Goal: Information Seeking & Learning: Compare options

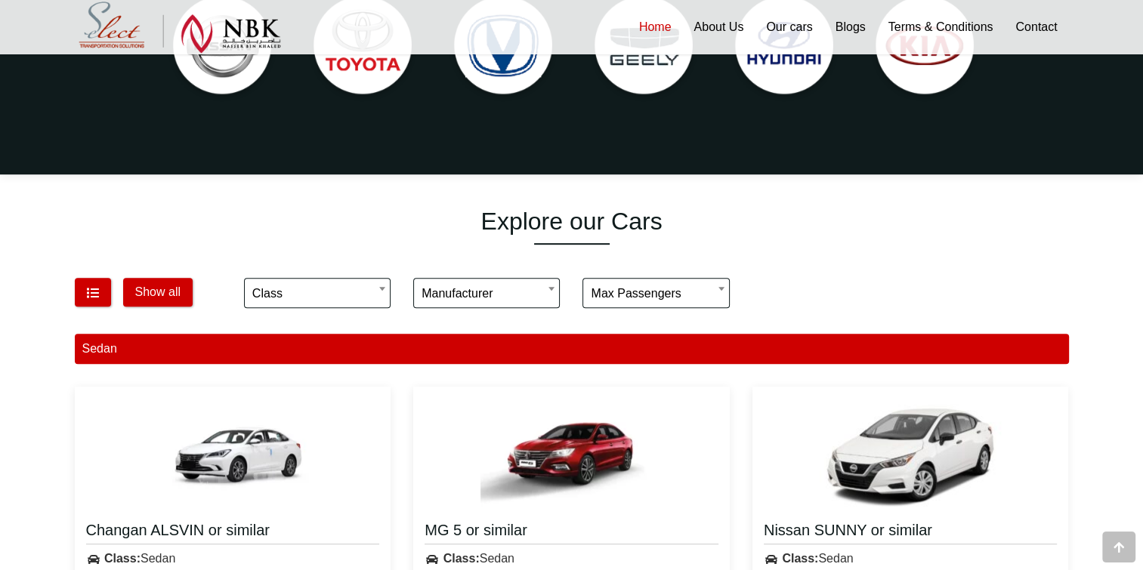
scroll to position [692, 0]
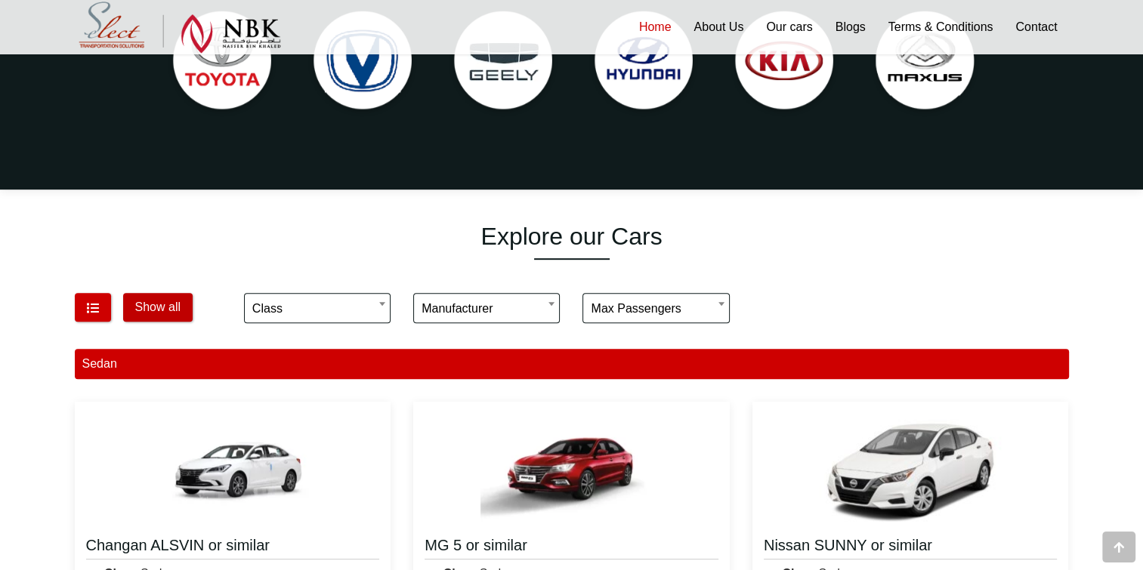
click at [156, 303] on button "Show all" at bounding box center [157, 307] width 69 height 29
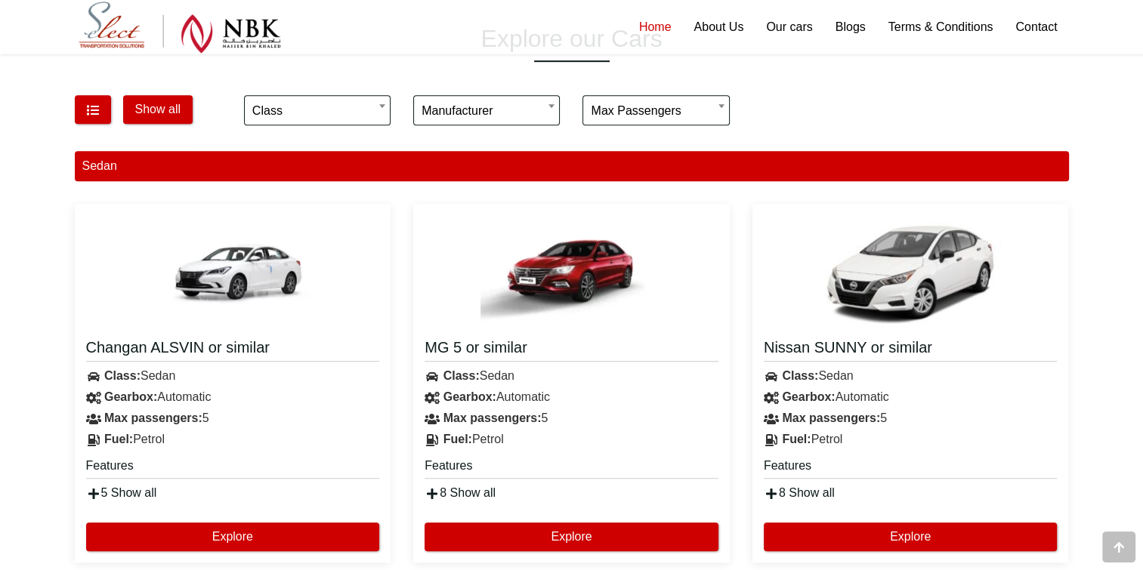
scroll to position [918, 0]
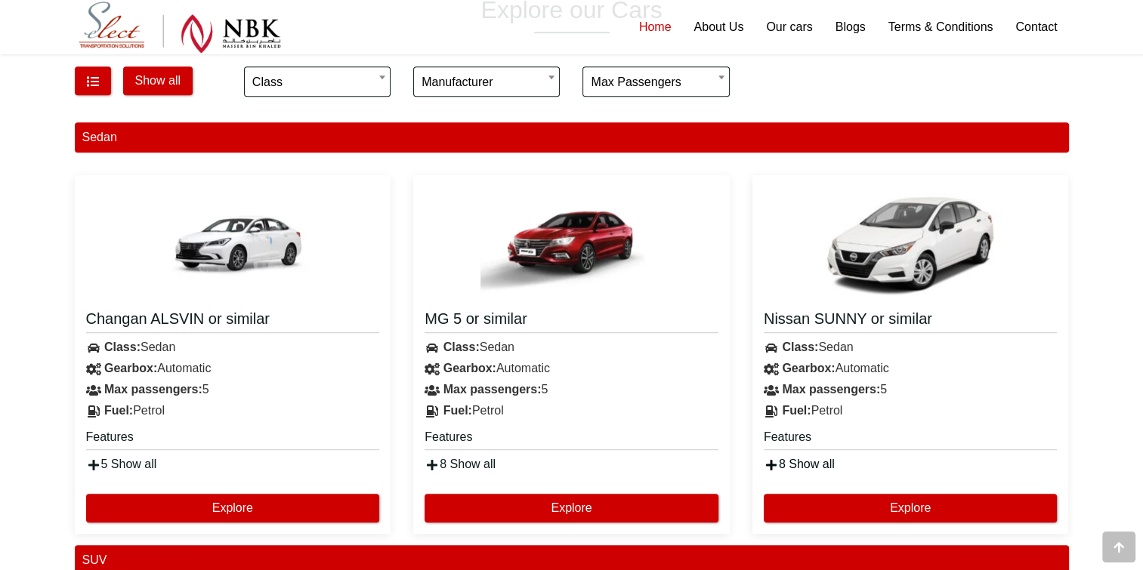
click at [793, 461] on link "8 Show all" at bounding box center [798, 464] width 71 height 13
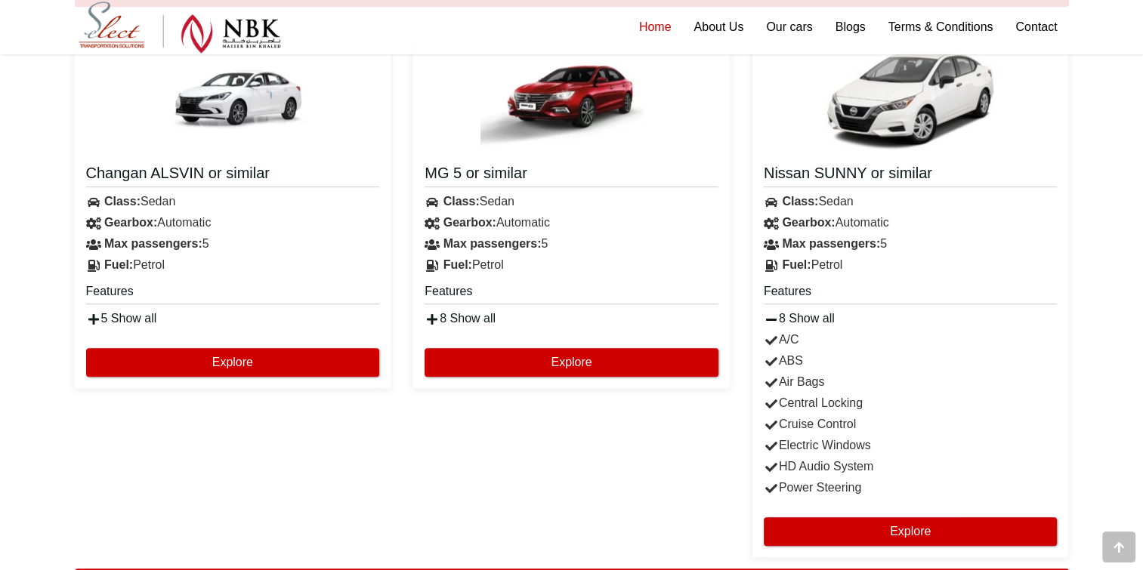
scroll to position [1145, 0]
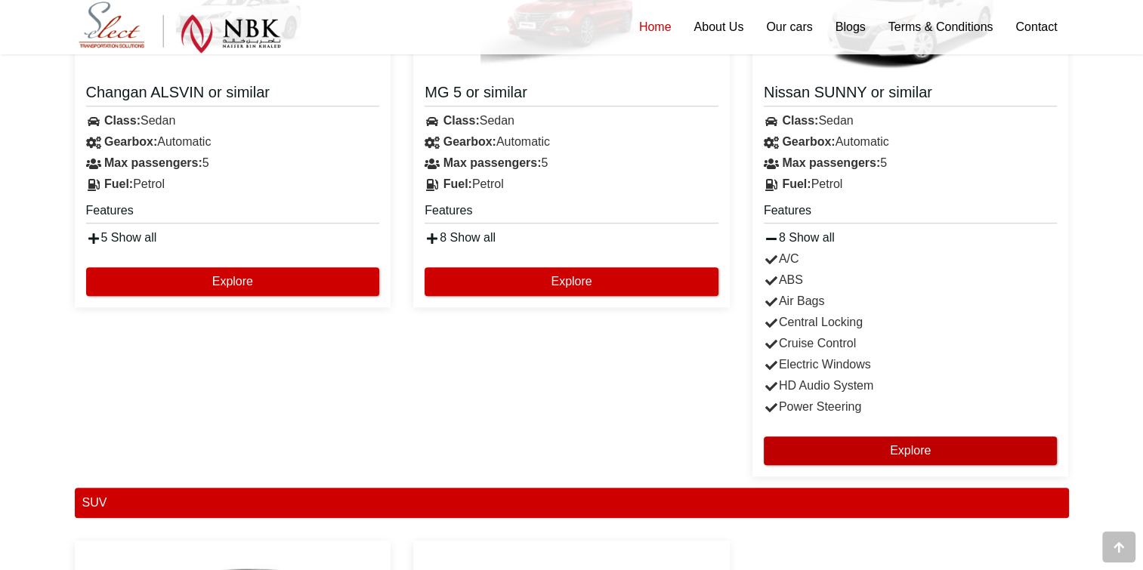
click at [907, 453] on button "Explore" at bounding box center [910, 450] width 294 height 29
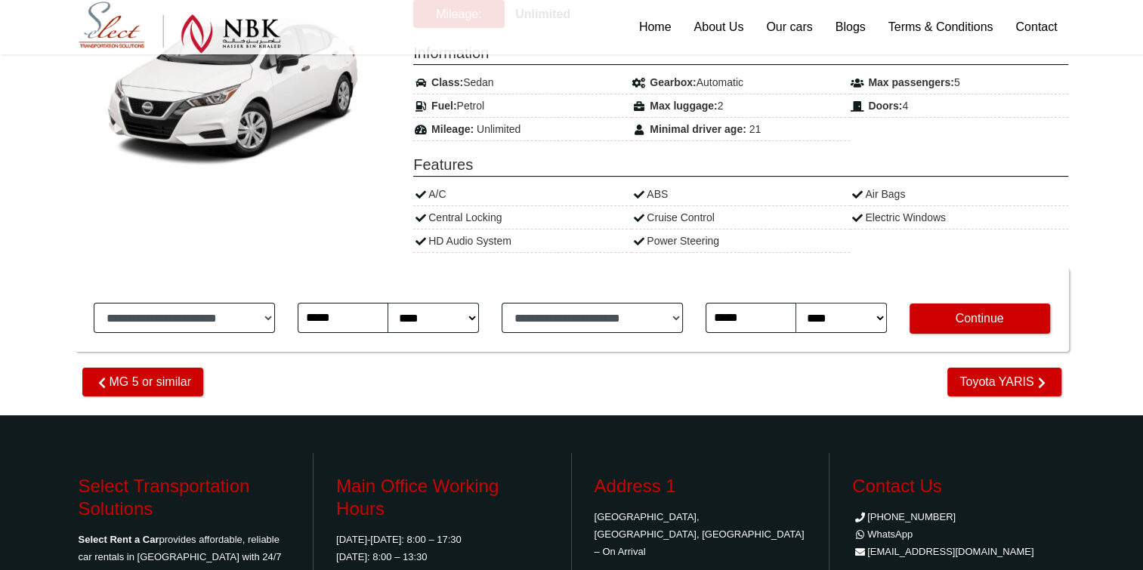
scroll to position [302, 0]
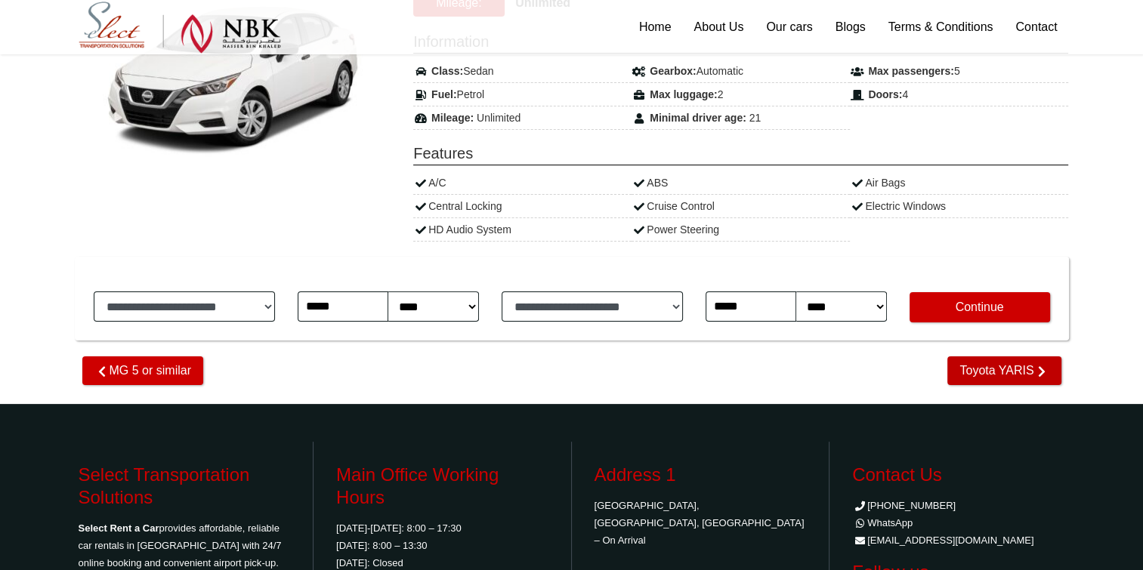
click at [969, 366] on span "Toyota YARIS" at bounding box center [1003, 370] width 113 height 29
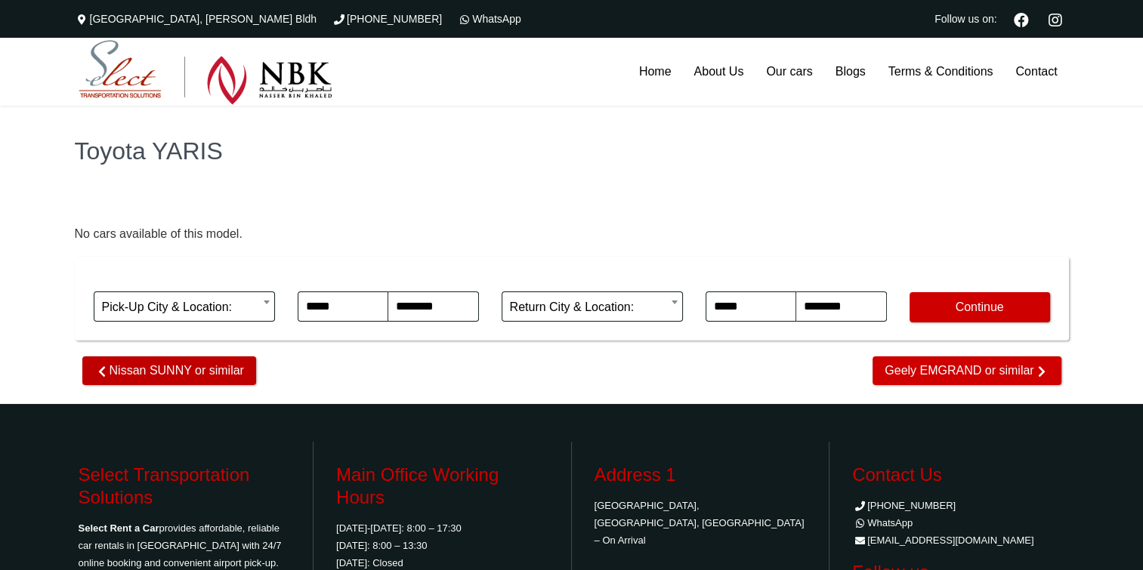
click at [214, 371] on span "Nissan SUNNY or similar" at bounding box center [169, 370] width 174 height 29
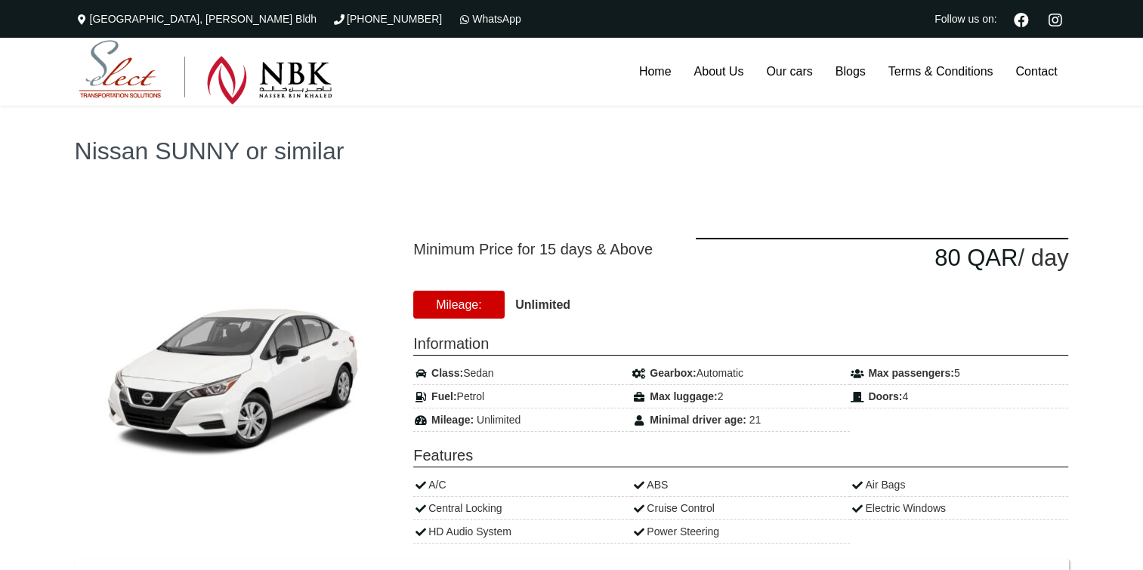
click at [573, 193] on div "Nissan SUNNY or similar" at bounding box center [571, 151] width 1143 height 91
click at [580, 208] on div "Minimum Price for 15 days & Above 80 QAR / day 21" at bounding box center [572, 440] width 1032 height 489
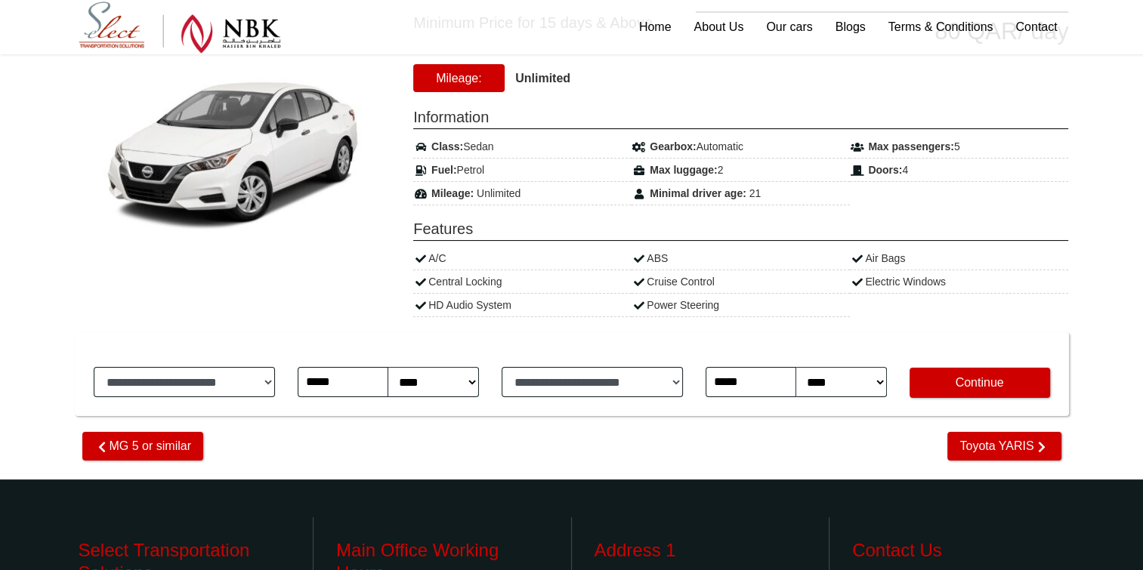
scroll to position [151, 0]
